Goal: Task Accomplishment & Management: Manage account settings

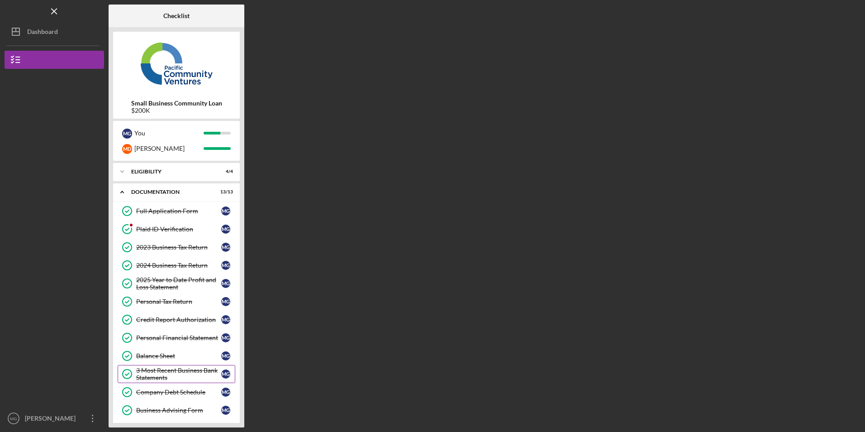
scroll to position [201, 0]
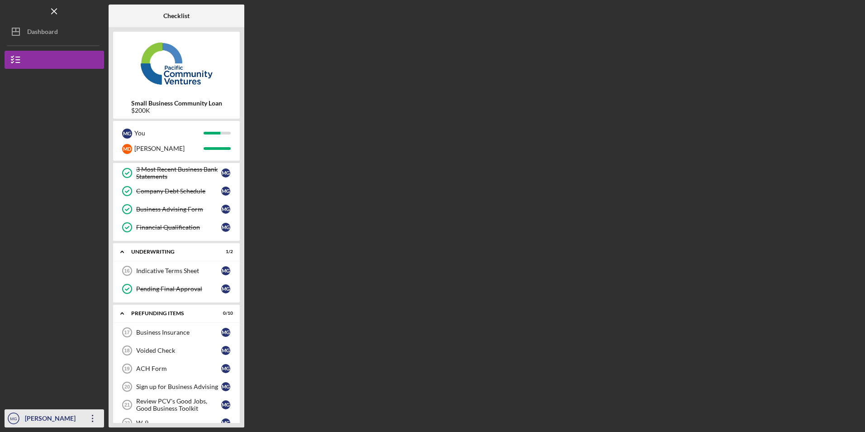
click at [88, 418] on icon "Icon/Overflow" at bounding box center [92, 418] width 23 height 23
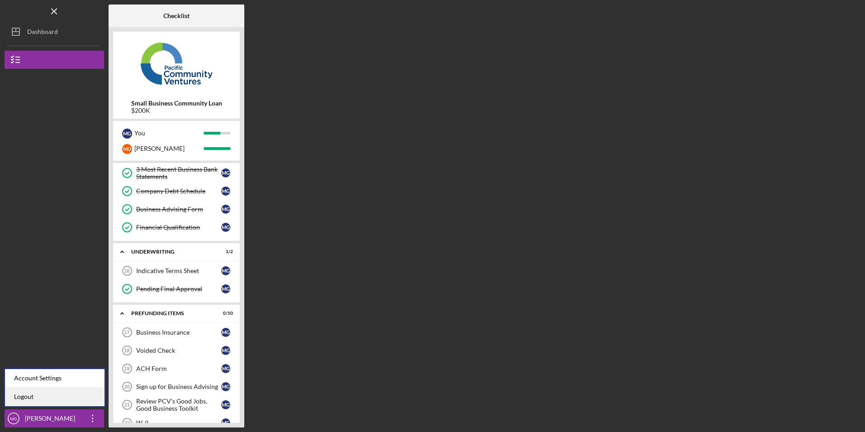
click at [61, 398] on link "Logout" at bounding box center [55, 396] width 100 height 19
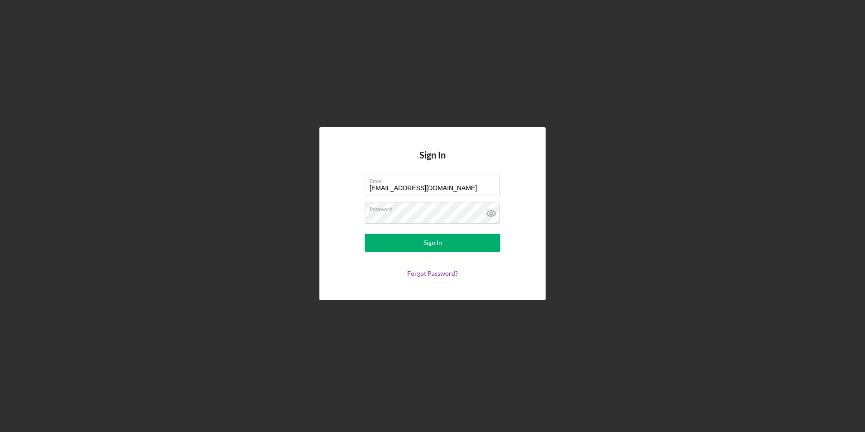
drag, startPoint x: 436, startPoint y: 190, endPoint x: 236, endPoint y: 191, distance: 200.5
click at [236, 191] on div "Sign In Email [EMAIL_ADDRESS][DOMAIN_NAME] Password Sign In Forgot Password?" at bounding box center [433, 213] width 856 height 427
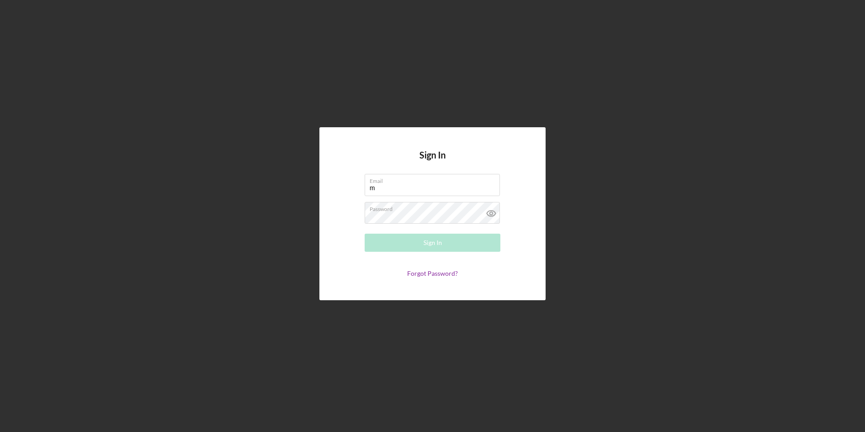
type input "[EMAIL_ADDRESS][DOMAIN_NAME]"
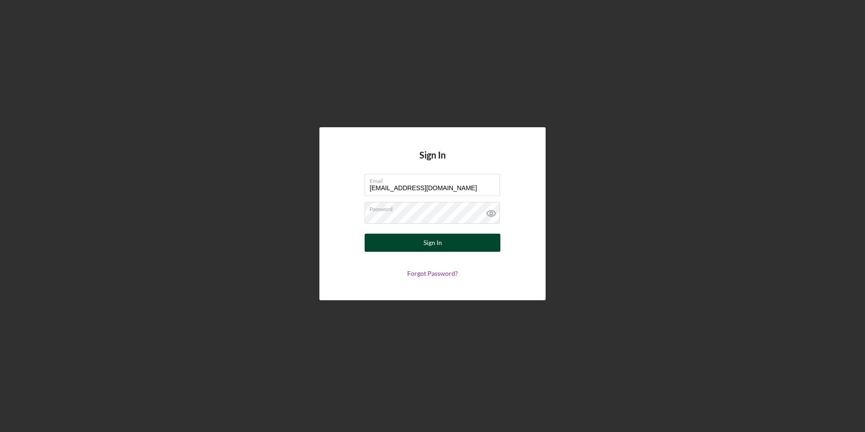
click at [387, 242] on button "Sign In" at bounding box center [433, 243] width 136 height 18
